Goal: Navigation & Orientation: Go to known website

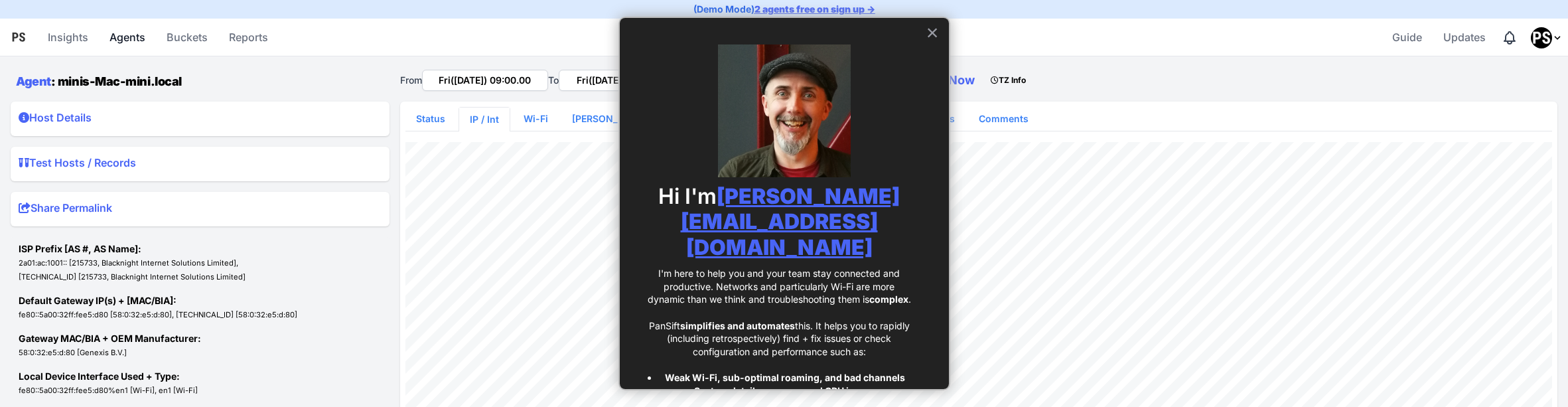
click at [140, 38] on link "Agents" at bounding box center [128, 37] width 47 height 32
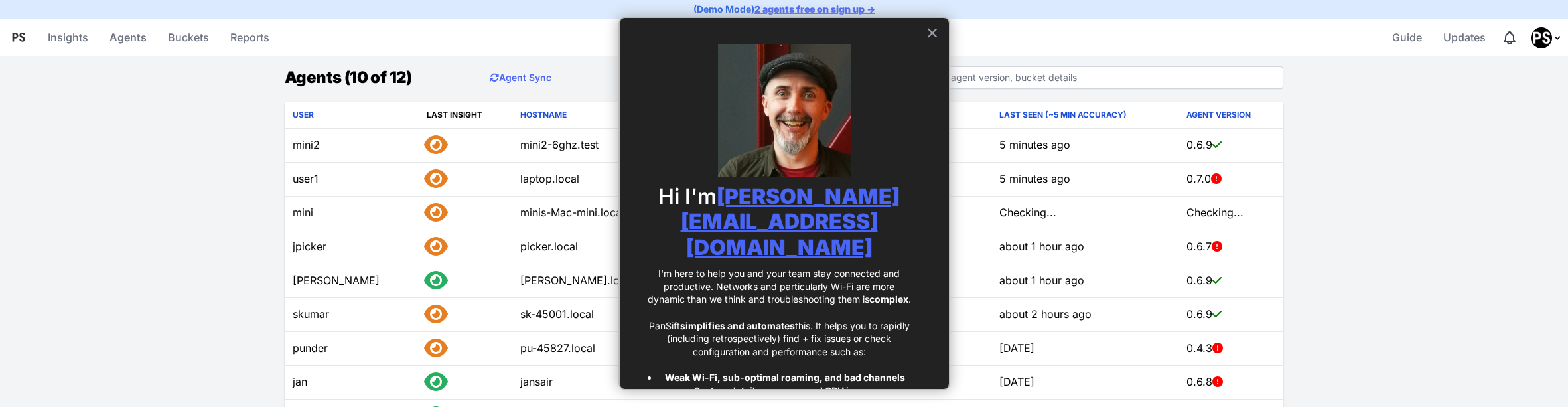
click at [929, 35] on div "Hi I'm donal@pansift.com I'm here to help you and your team stay connected and …" at bounding box center [784, 203] width 332 height 374
click at [926, 35] on button "×" at bounding box center [932, 32] width 13 height 21
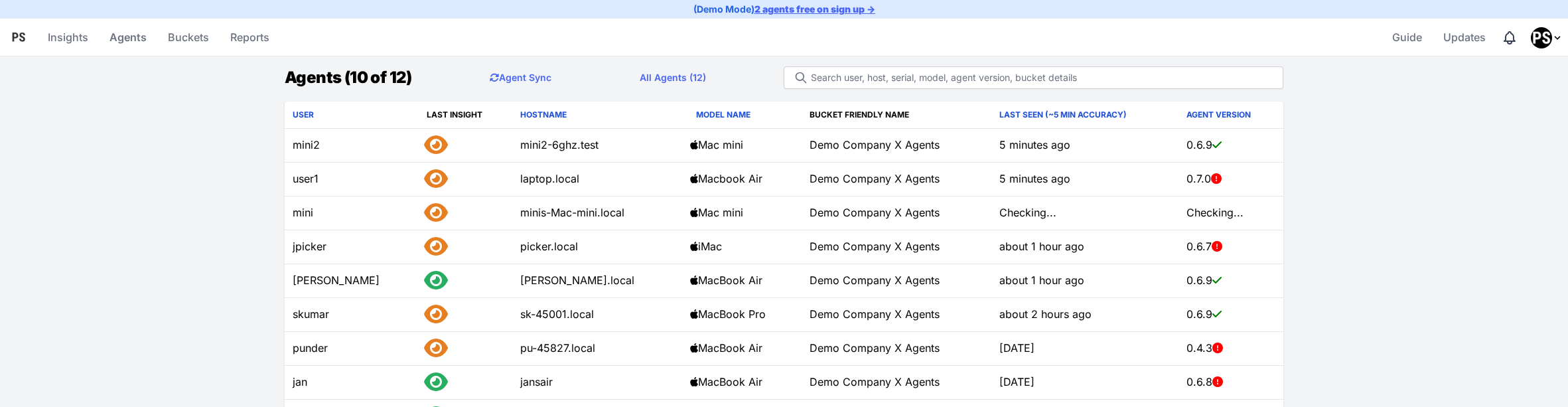
click at [1534, 37] on img "Profile Menu" at bounding box center [1542, 38] width 21 height 21
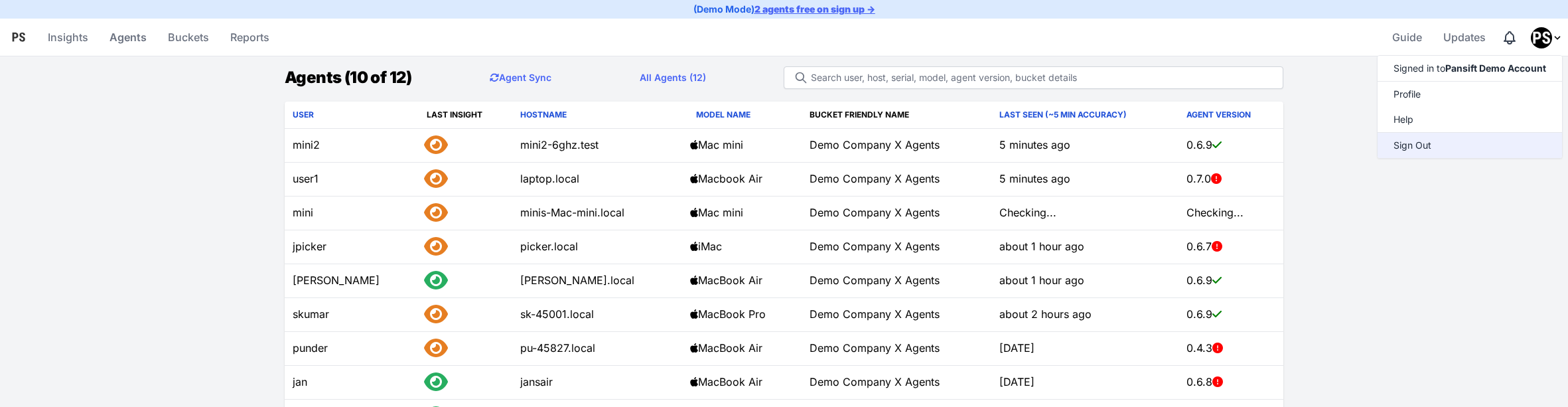
click at [1470, 146] on input "Sign Out" at bounding box center [1470, 145] width 184 height 26
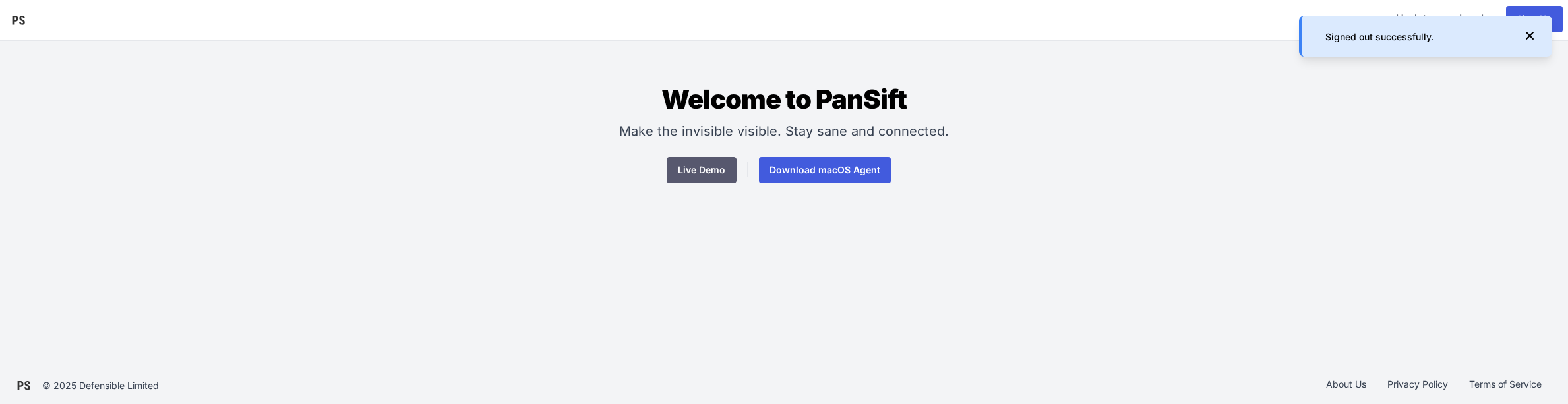
click at [722, 178] on link "Live Demo" at bounding box center [701, 169] width 70 height 26
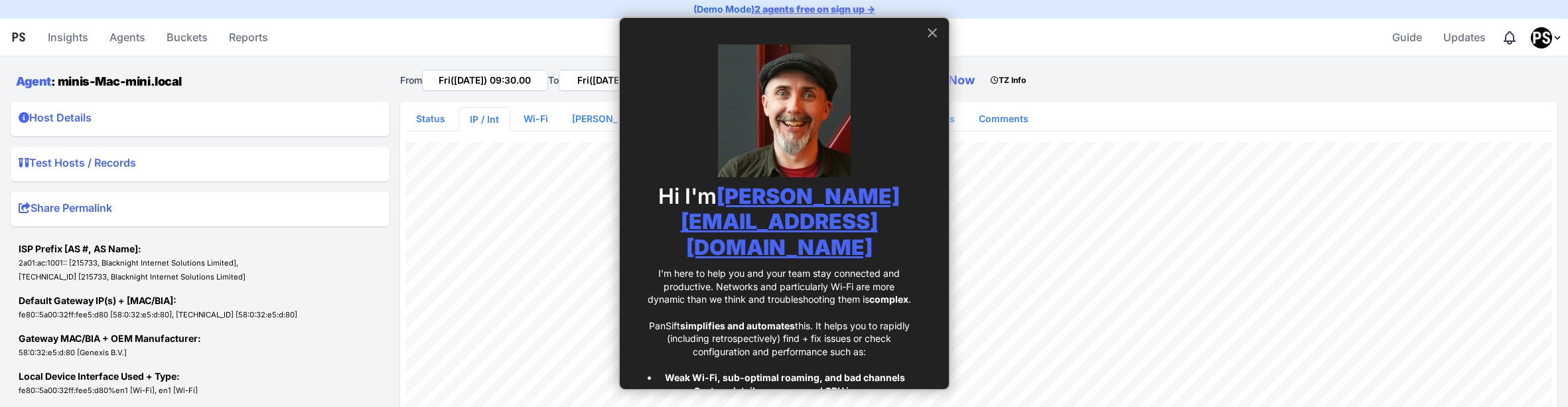
click at [926, 31] on button "×" at bounding box center [932, 32] width 13 height 21
